Goal: Navigation & Orientation: Find specific page/section

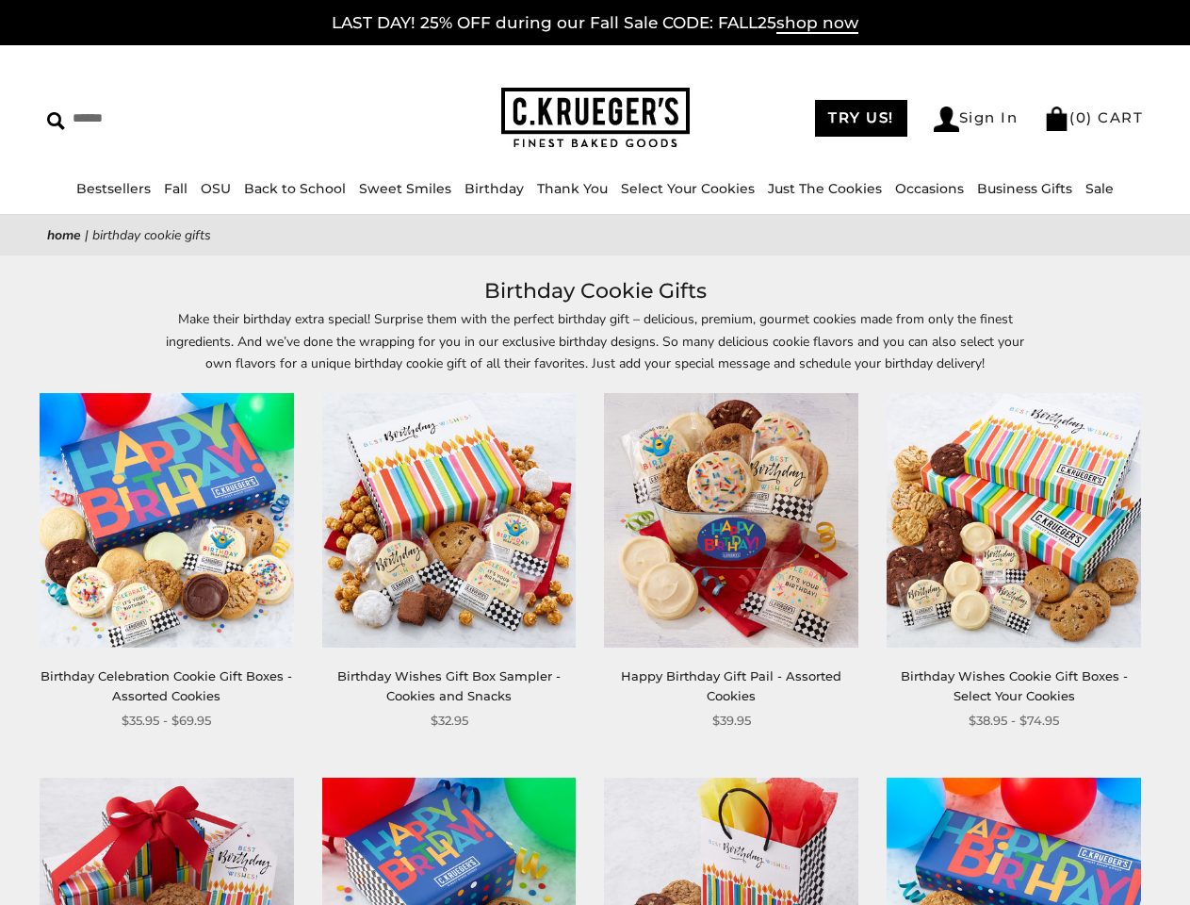
click at [595, 452] on div "**********" at bounding box center [717, 561] width 283 height 337
click at [172, 118] on input "Search" at bounding box center [172, 118] width 251 height 29
click at [923, 189] on link "Occasions" at bounding box center [929, 188] width 69 height 17
click at [595, 589] on ul "Baby Birthday College Care Packages Congratulations Everyday Get Well Soon Glut…" at bounding box center [665, 485] width 201 height 455
